Goal: Information Seeking & Learning: Find specific fact

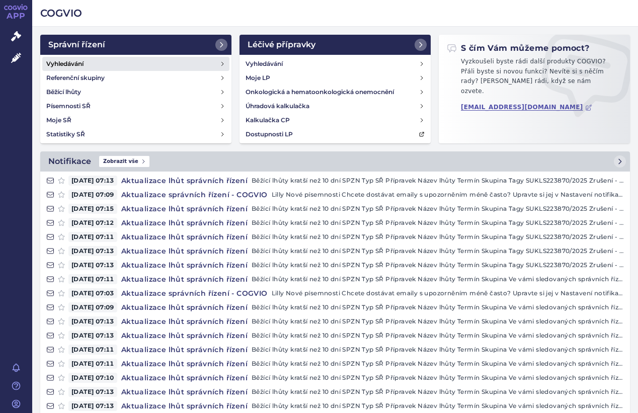
click at [182, 70] on link "Vyhledávání" at bounding box center [135, 64] width 187 height 14
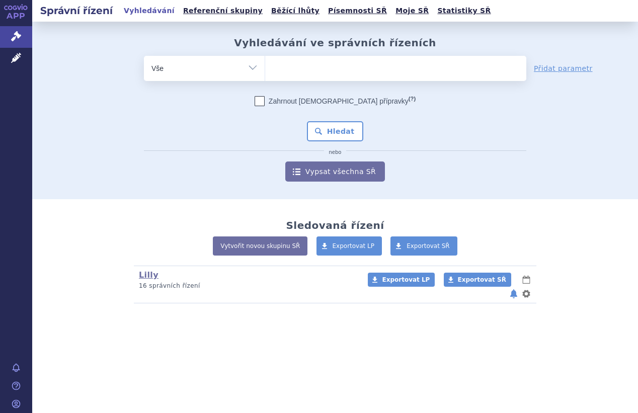
click at [318, 63] on ul at bounding box center [395, 66] width 261 height 21
click at [265, 63] on select at bounding box center [265, 67] width 1 height 25
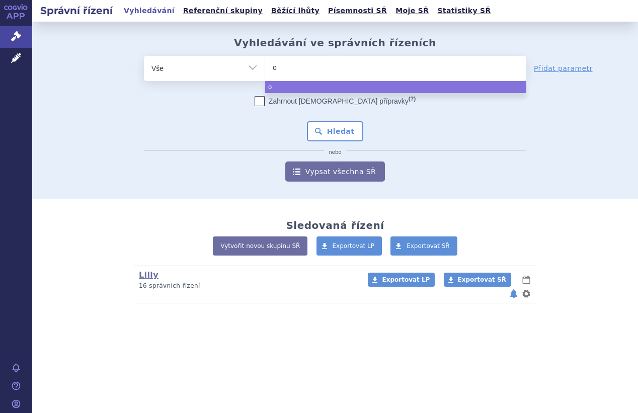
type input "om"
type input "omv"
type input "omvo"
type input "omvoh"
select select "omvoh"
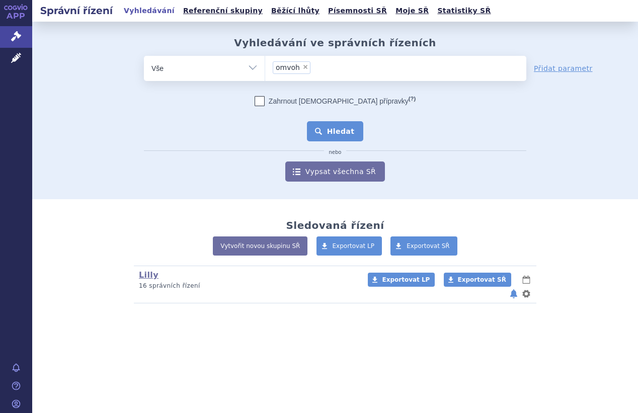
click at [328, 127] on button "Hledat" at bounding box center [335, 131] width 57 height 20
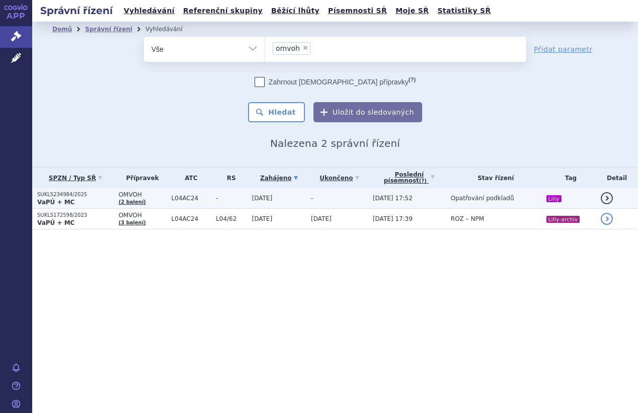
click at [318, 197] on td "-" at bounding box center [337, 198] width 62 height 21
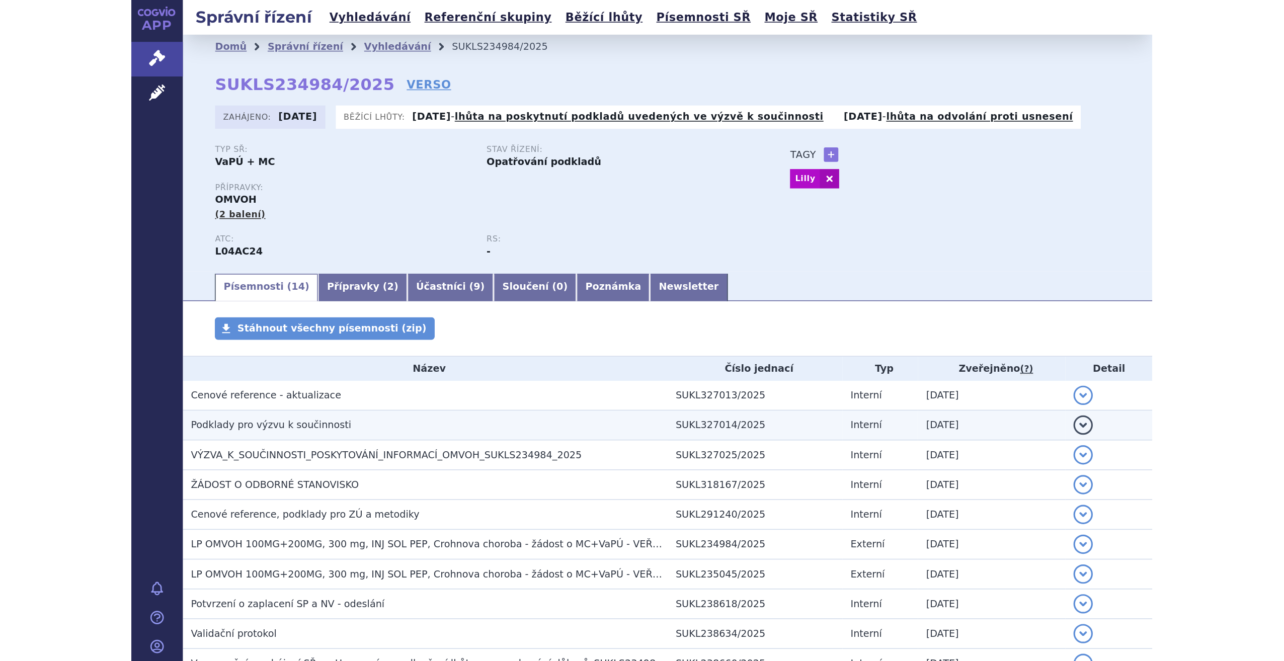
scroll to position [50, 0]
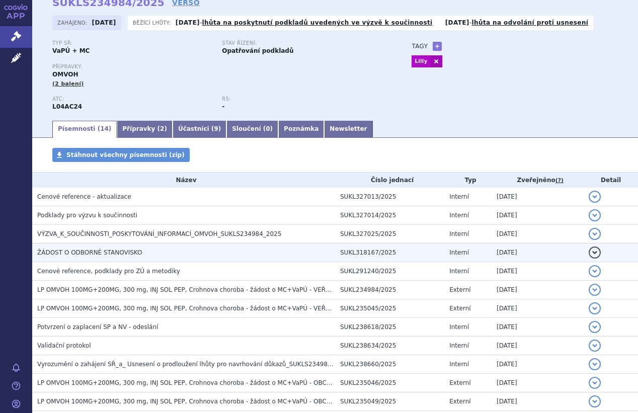
click at [327, 256] on h3 "ŽÁDOST O ODBORNÉ STANOVISKO" at bounding box center [186, 252] width 298 height 10
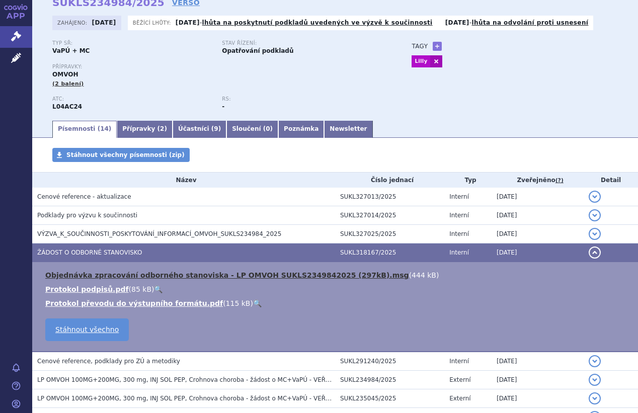
click at [313, 278] on link "Objednávka zpracování odborného stanoviska - LP OMVOH SUKLS2349842025 (297kB).m…" at bounding box center [227, 275] width 364 height 8
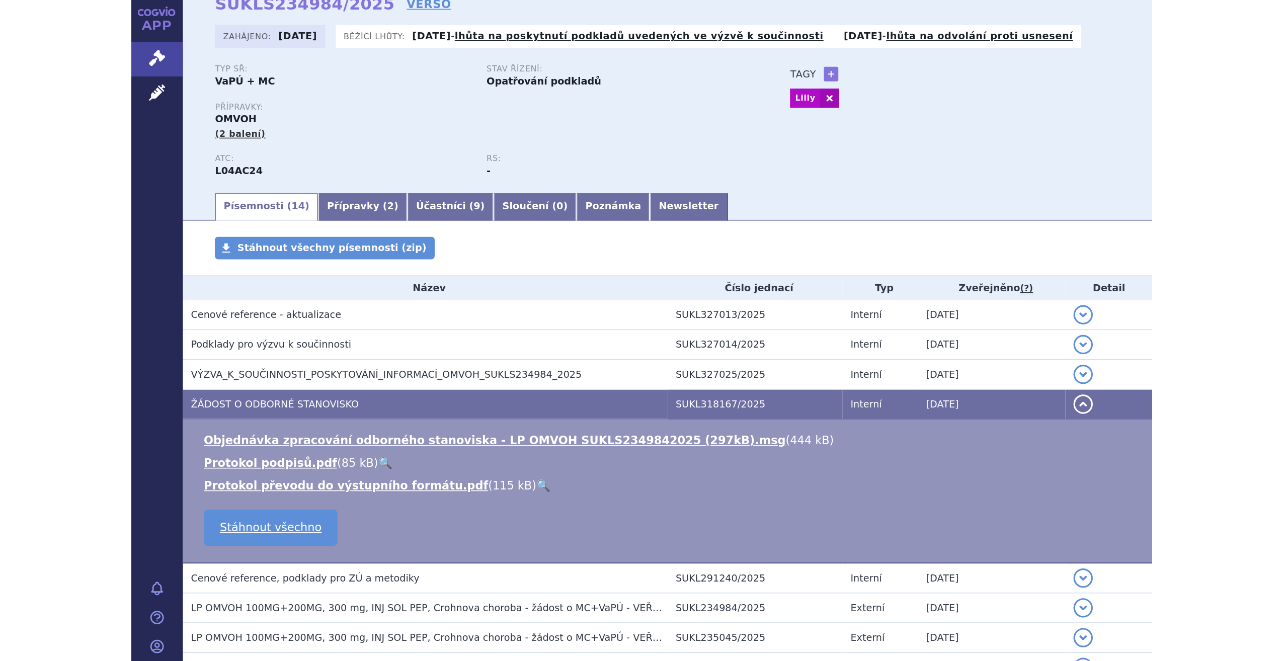
scroll to position [0, 0]
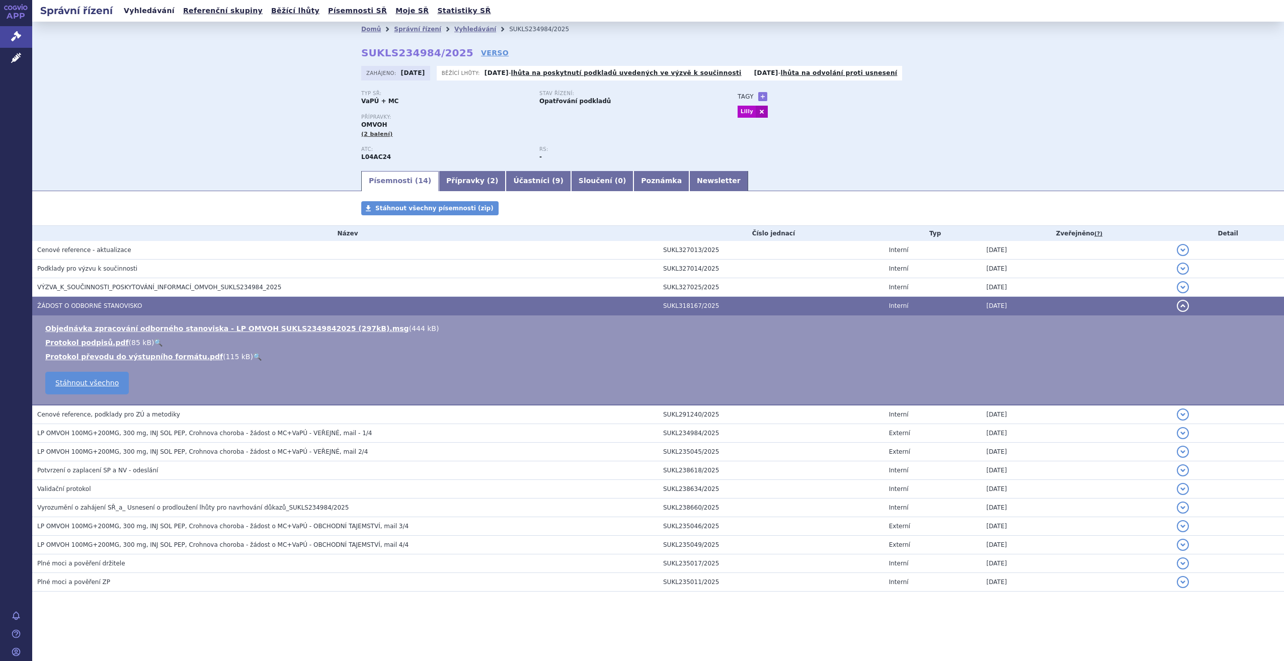
click at [148, 11] on link "Vyhledávání" at bounding box center [149, 11] width 57 height 14
click at [133, 10] on link "Vyhledávání" at bounding box center [149, 11] width 57 height 14
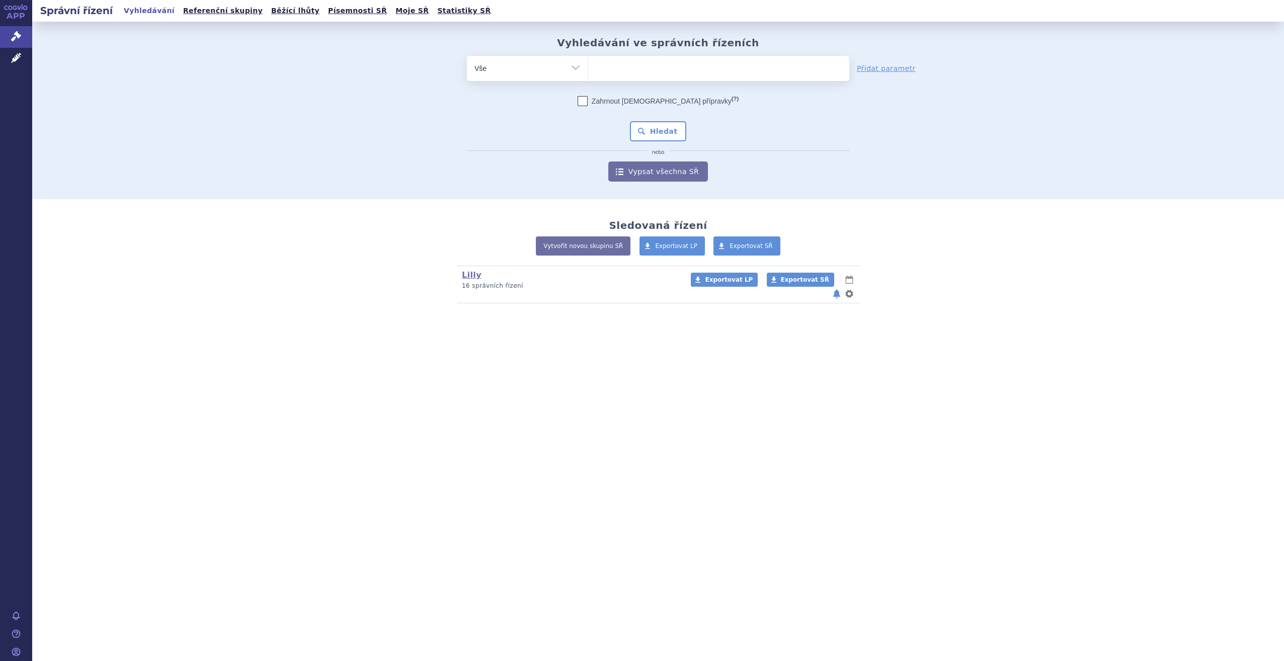
click at [596, 65] on input "search" at bounding box center [599, 67] width 6 height 13
type input "tr"
type input "tru"
type input "trul"
type input "trulici"
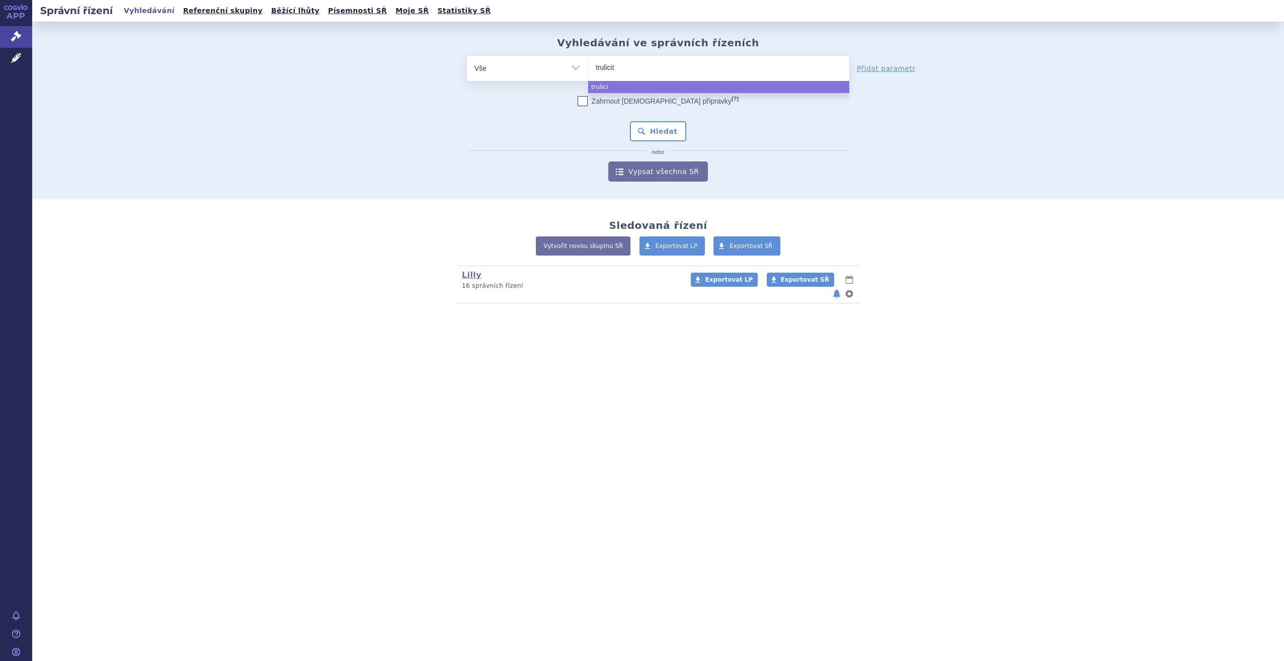
type input "[MEDICAL_DATA]"
select select "[MEDICAL_DATA]"
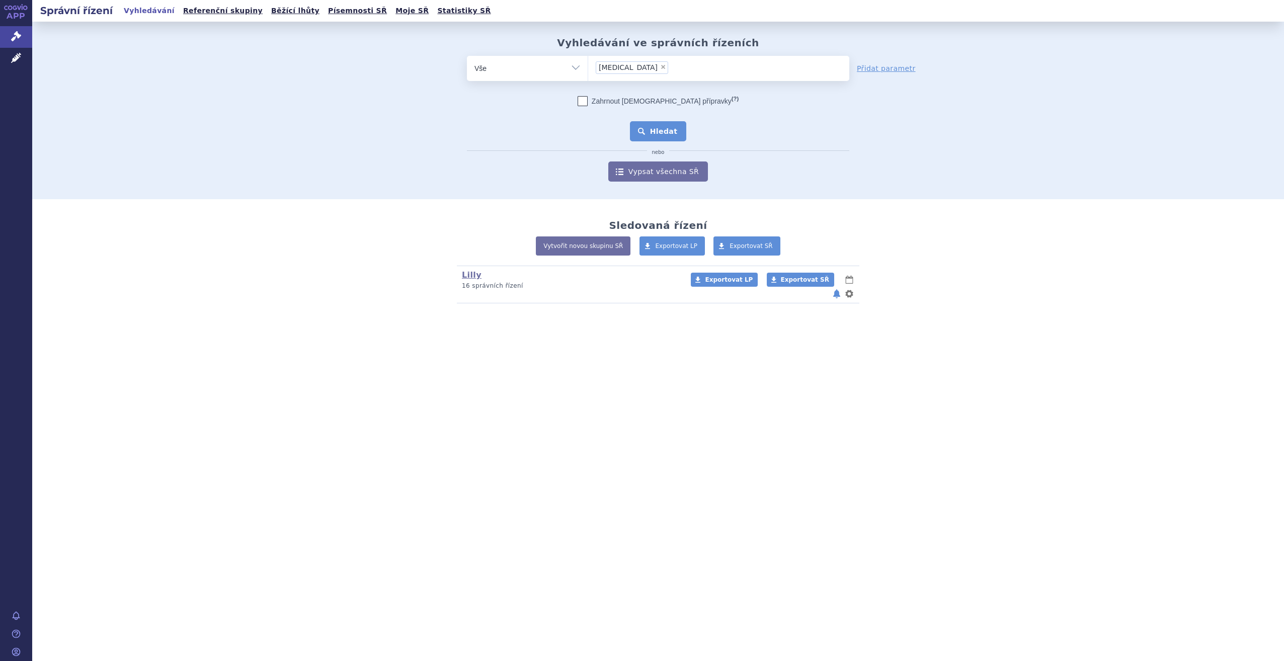
click at [683, 139] on button "Hledat" at bounding box center [658, 131] width 57 height 20
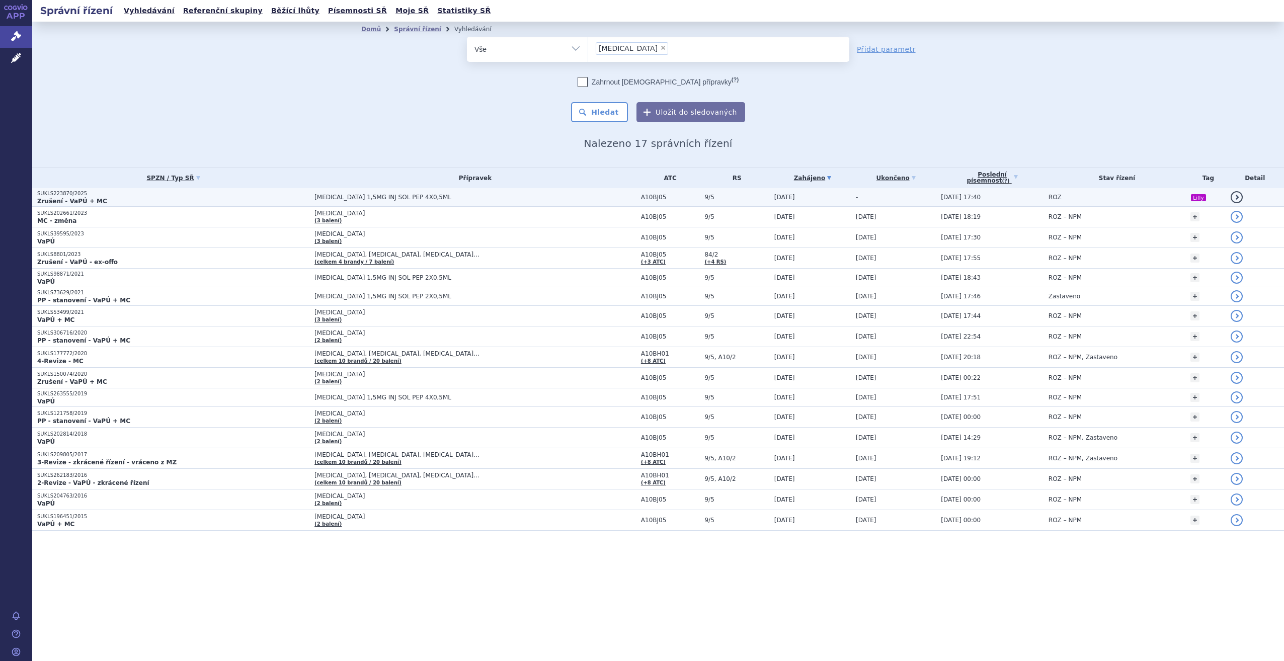
click at [347, 197] on span "[MEDICAL_DATA] 1,5MG INJ SOL PEP 4X0,5ML" at bounding box center [440, 197] width 252 height 7
